Goal: Transaction & Acquisition: Obtain resource

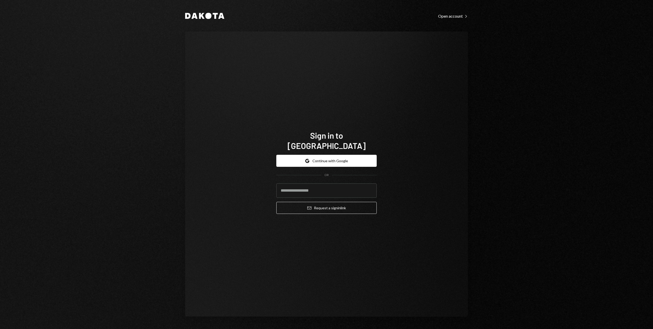
type input "**********"
click at [305, 204] on button "Email Request a sign in link" at bounding box center [326, 208] width 100 height 12
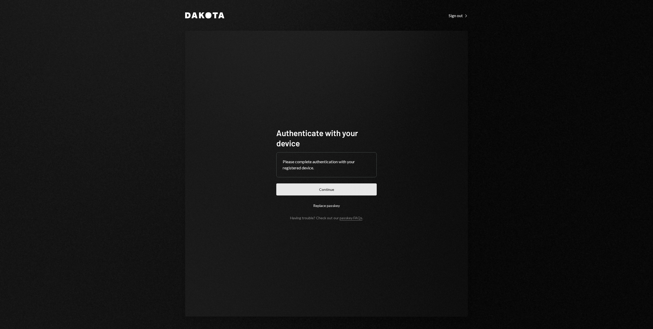
click at [309, 185] on button "Continue" at bounding box center [326, 190] width 100 height 12
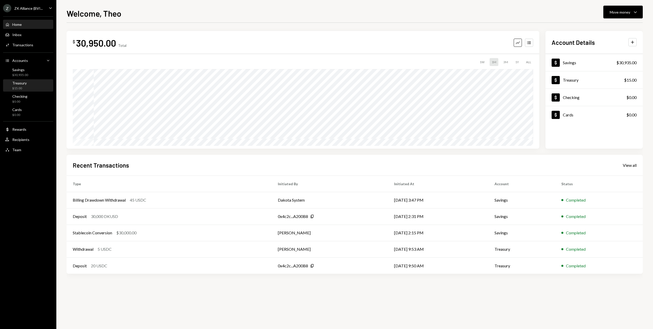
click at [30, 84] on div "Treasury $15.00" at bounding box center [28, 86] width 46 height 10
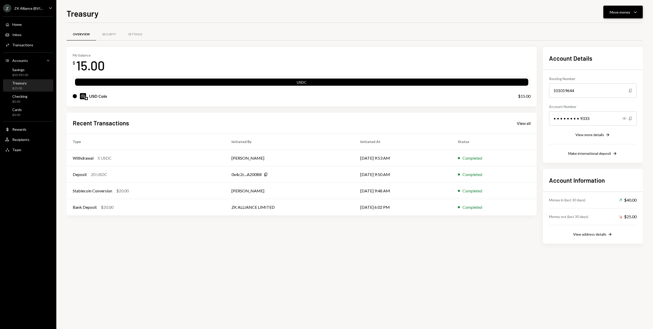
click at [617, 11] on div "Move money" at bounding box center [619, 11] width 20 height 5
click at [608, 50] on div "Deposit" at bounding box center [618, 50] width 37 height 5
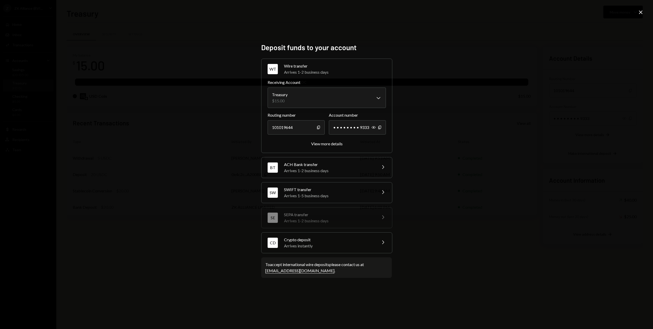
click at [308, 240] on div "Crypto deposit" at bounding box center [329, 240] width 90 height 6
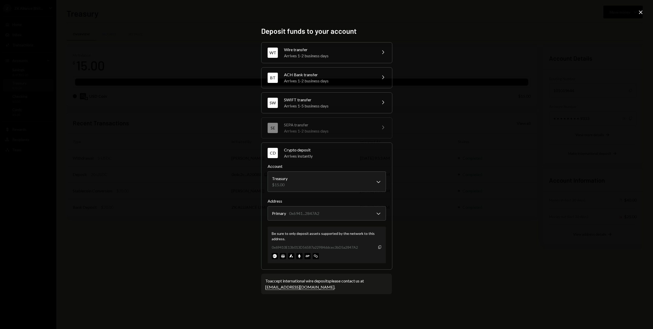
click at [379, 249] on icon "button" at bounding box center [379, 247] width 3 height 3
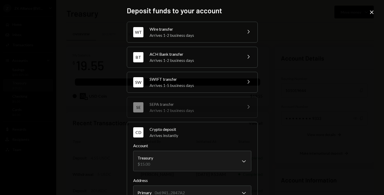
click at [89, 91] on div "**********" at bounding box center [192, 97] width 384 height 195
click at [370, 13] on icon "Close" at bounding box center [372, 12] width 6 height 6
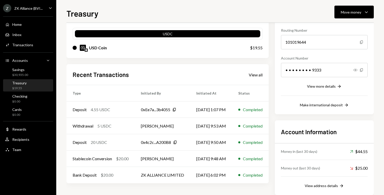
scroll to position [59, 0]
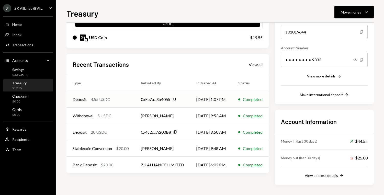
click at [110, 98] on div "4.55 USDC" at bounding box center [100, 100] width 19 height 6
